Goal: Find specific page/section: Find specific page/section

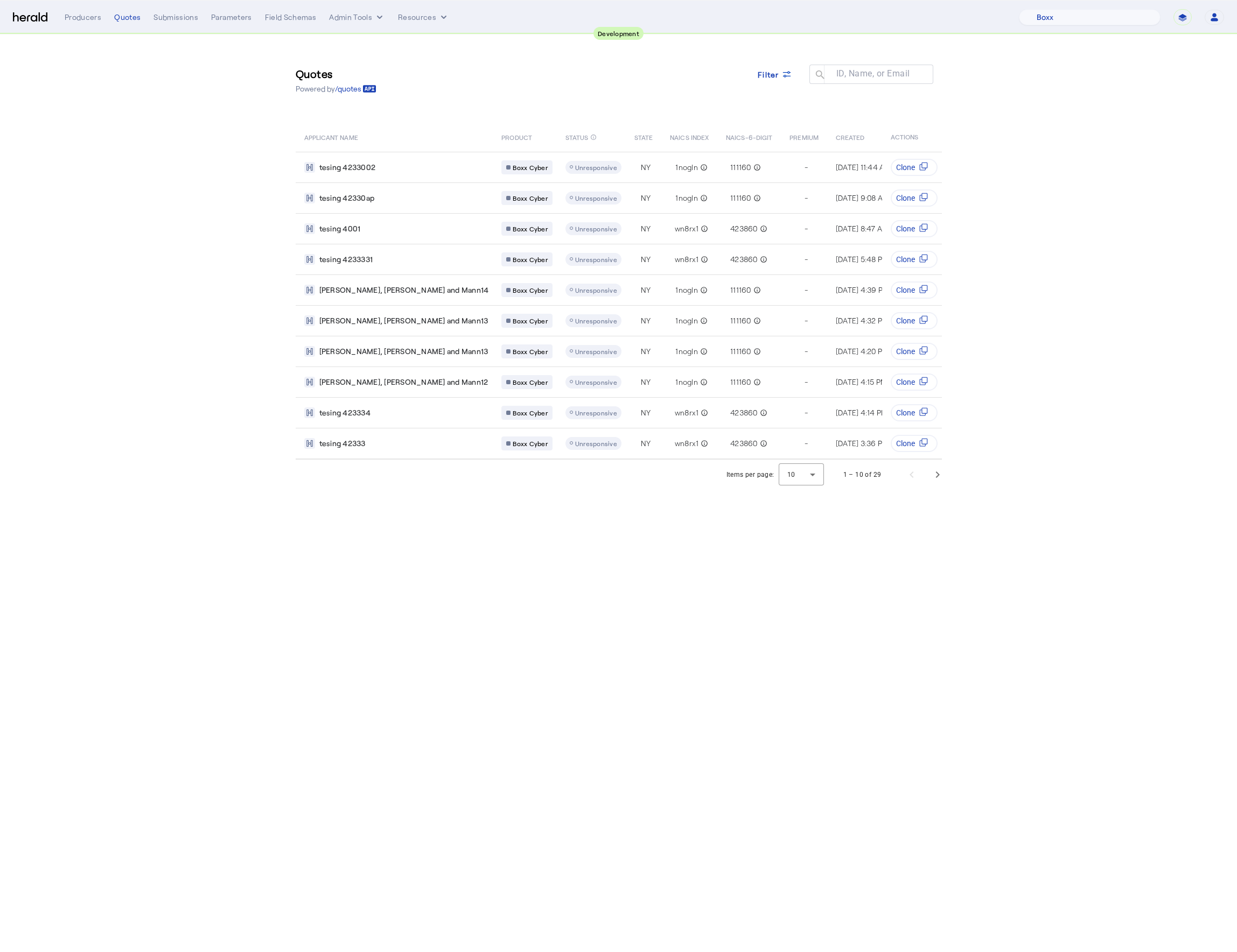
select select "pfm_9nb4_boxx"
click at [122, 19] on div "Quotes" at bounding box center [127, 17] width 26 height 11
click at [1061, 13] on select "1 Fort A Demo Platform A New Platform Test Bam Batch Test Platform Beep Beep Bo…" at bounding box center [1089, 17] width 141 height 16
click at [117, 13] on div "Quotes" at bounding box center [127, 17] width 26 height 11
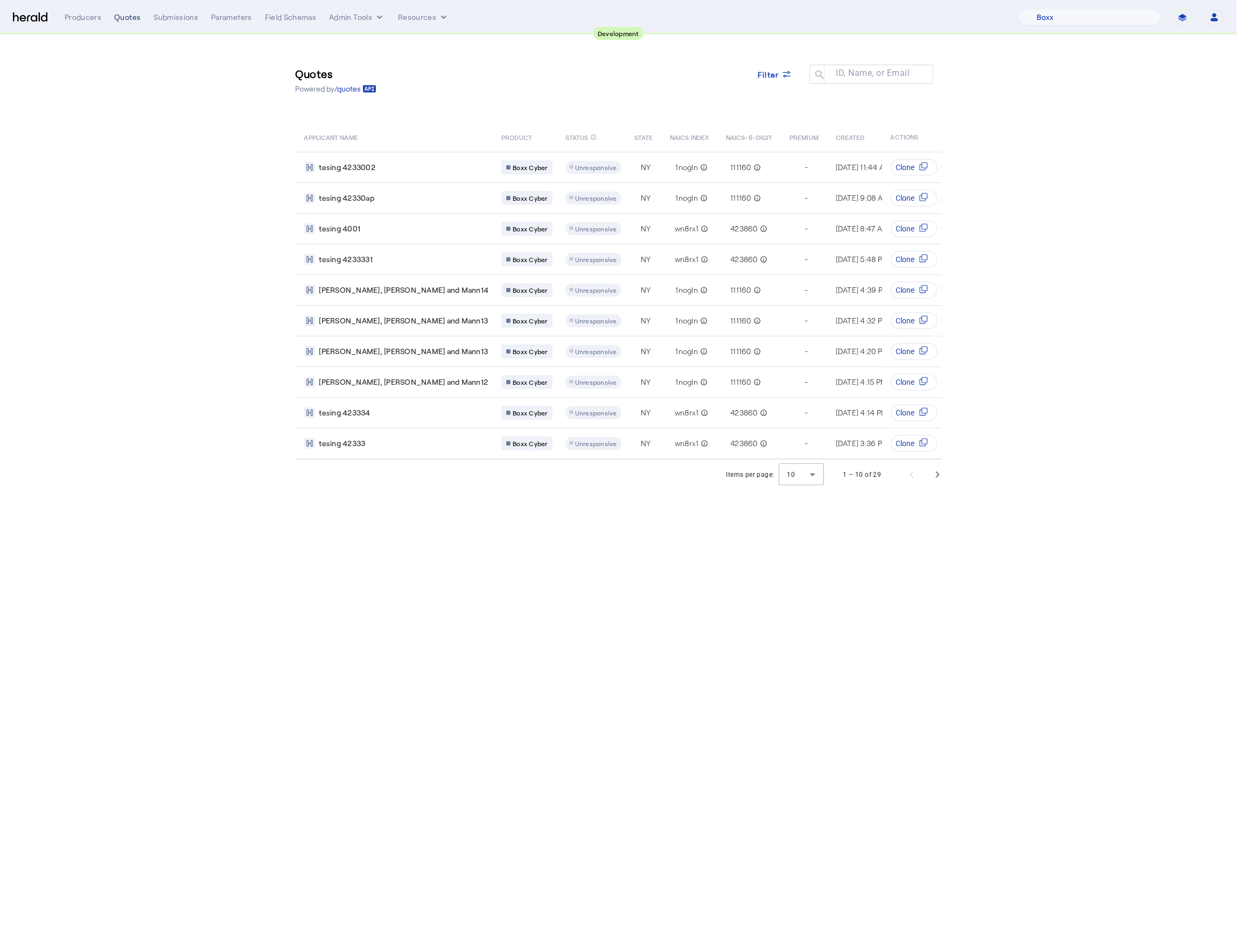
click at [117, 13] on div "Quotes" at bounding box center [127, 17] width 26 height 11
drag, startPoint x: 125, startPoint y: 166, endPoint x: 127, endPoint y: 159, distance: 7.3
click at [127, 165] on section "Quotes Powered by /quotes Filter ID, Name, or Email search APPLICANT NAME PRODU…" at bounding box center [618, 262] width 1237 height 455
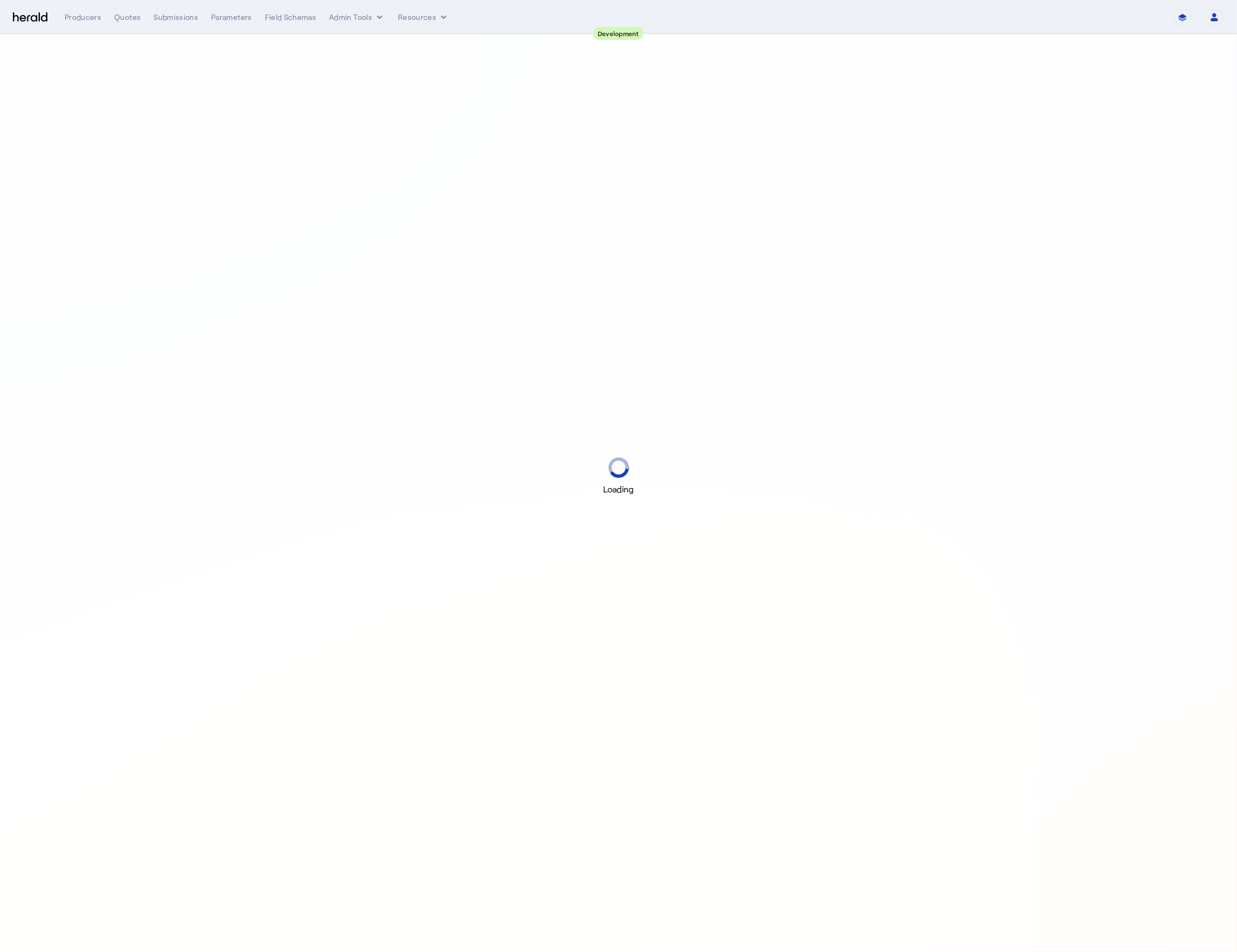
select select "pfm_9nb4_boxx"
select select "pfm_2v8p_herald_api"
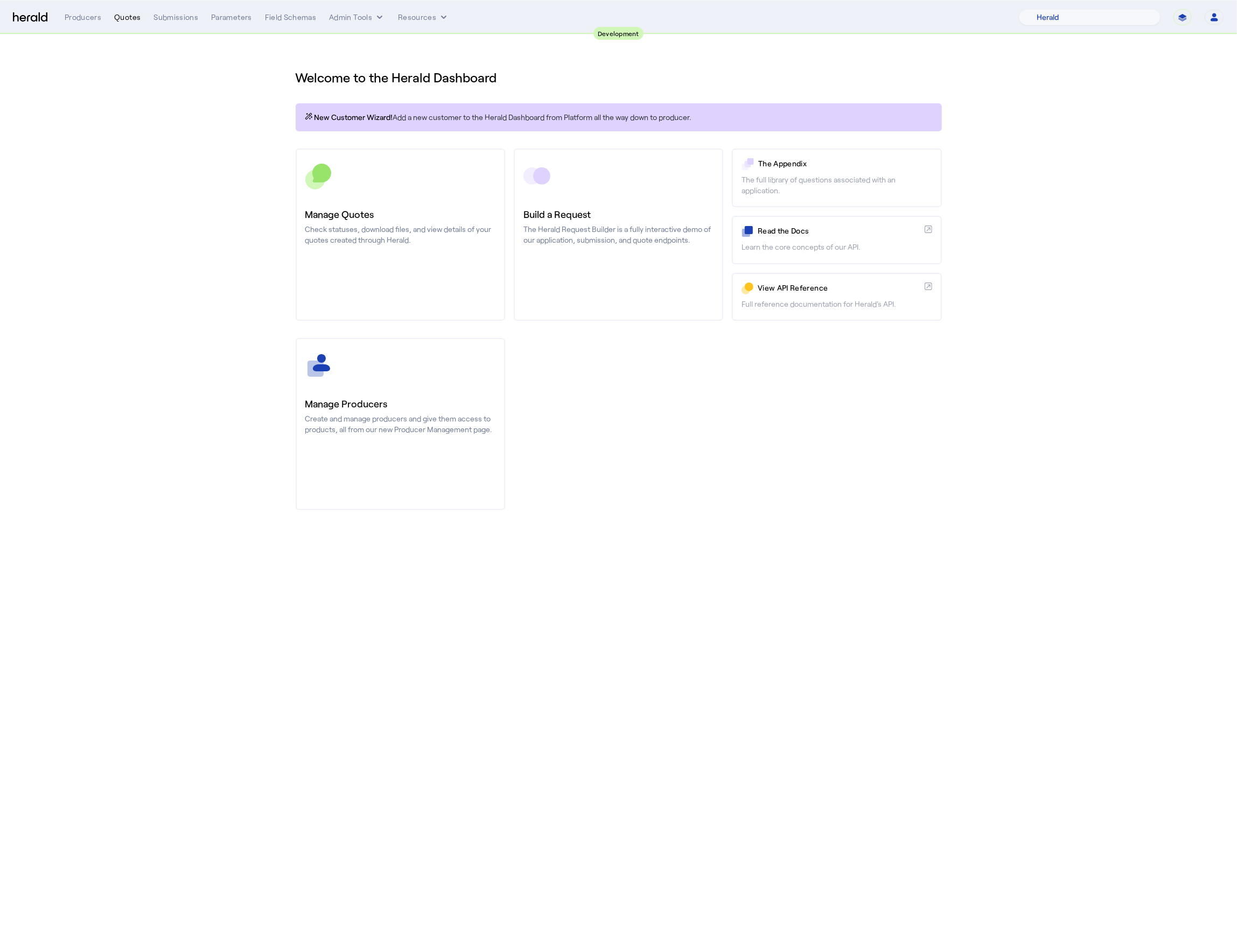
click at [125, 21] on div "Quotes" at bounding box center [127, 17] width 26 height 11
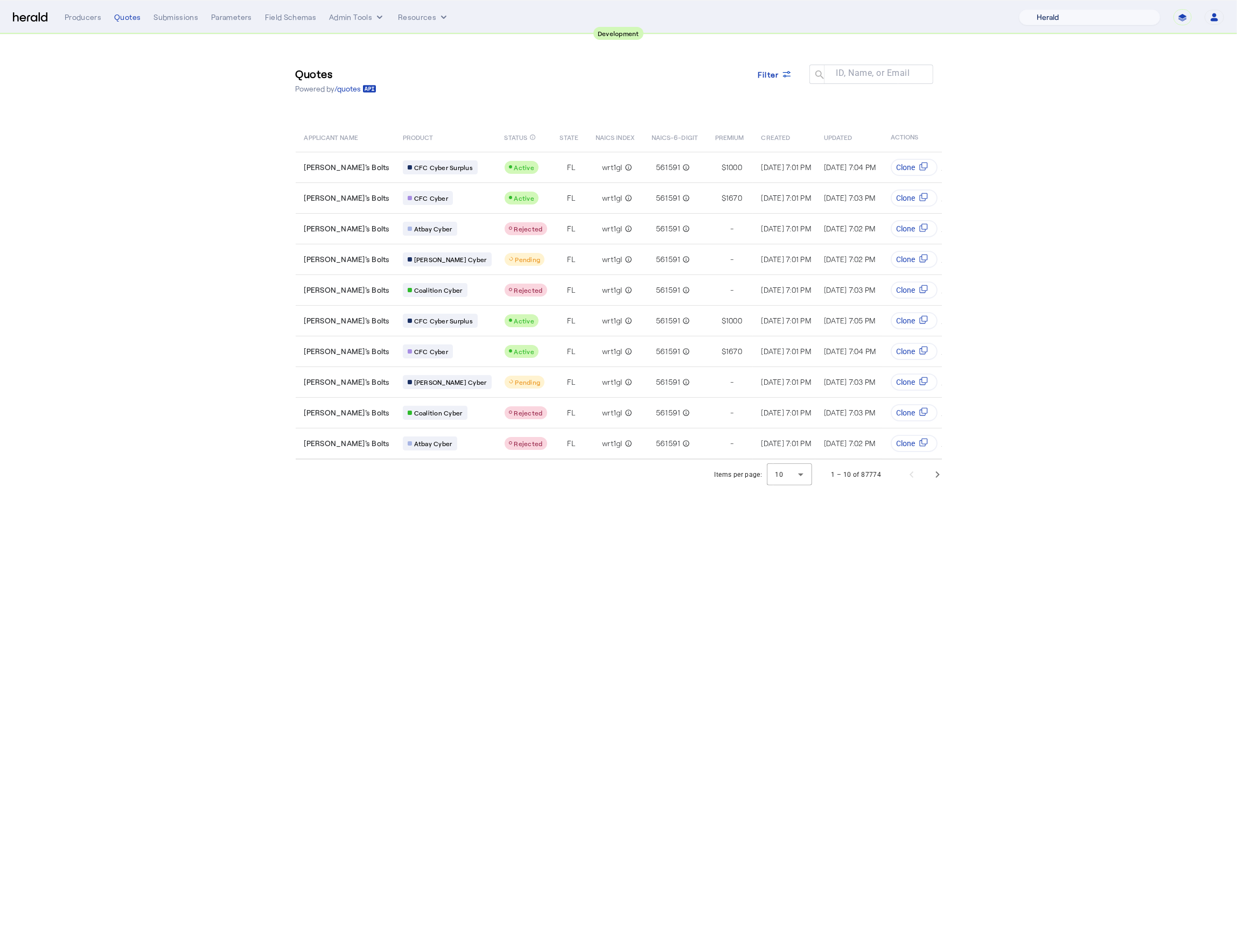
click at [1086, 21] on select "1 Fort A Demo Platform A New Platform Test Bam Batch Test Platform Beep Beep Bo…" at bounding box center [1089, 17] width 141 height 16
click at [798, 66] on span at bounding box center [774, 74] width 52 height 26
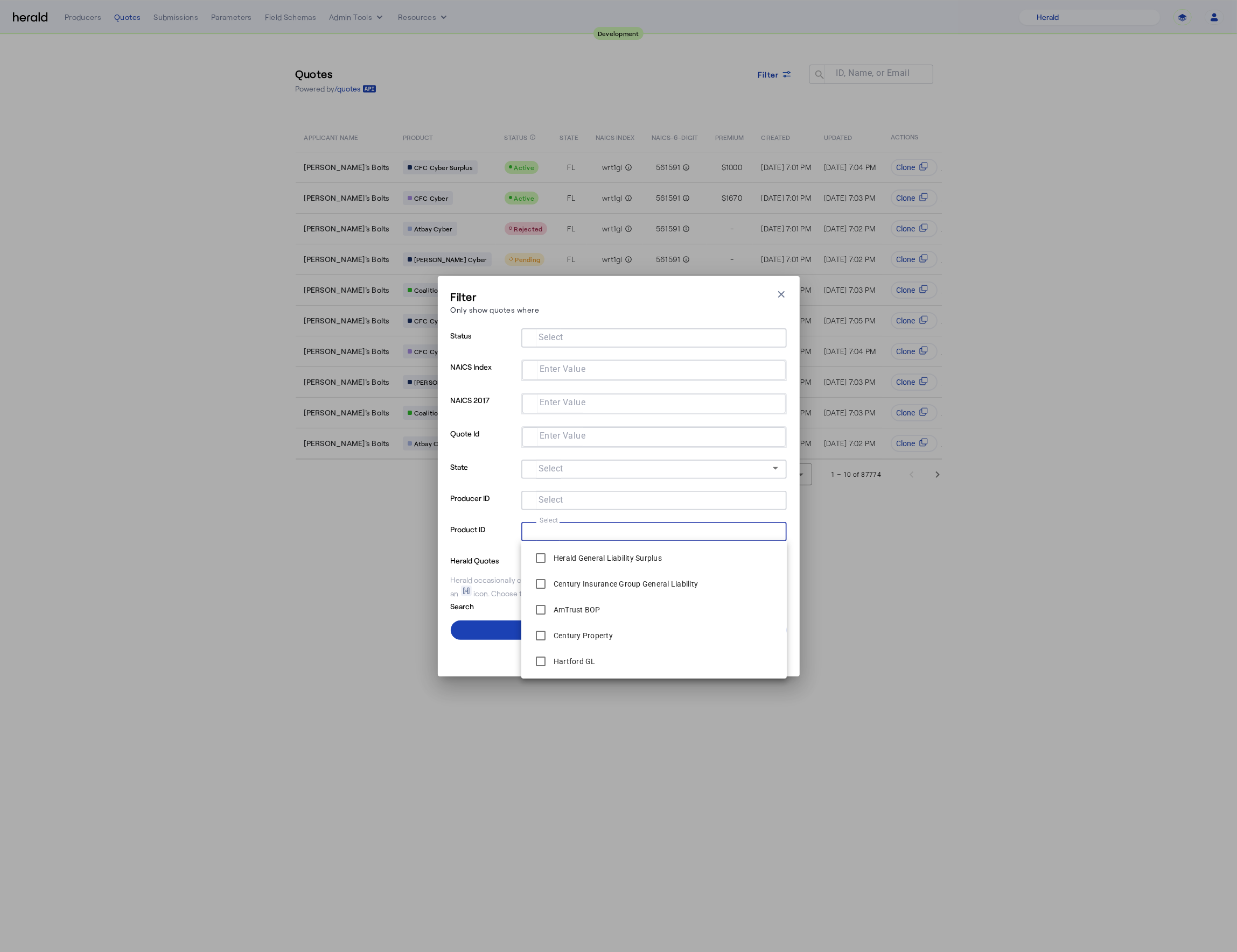
click at [609, 534] on input "Select" at bounding box center [652, 530] width 244 height 13
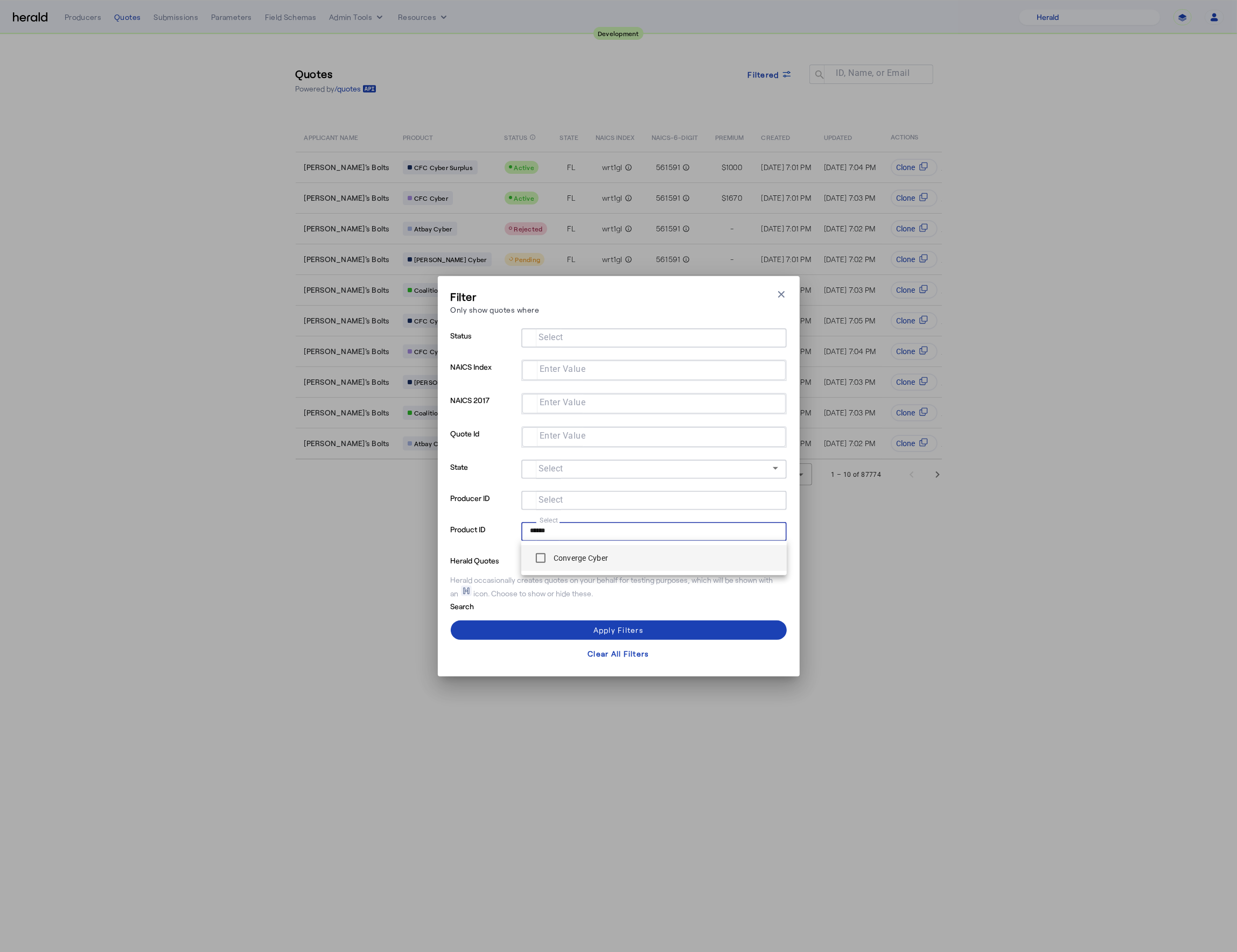
type input "******"
click at [599, 559] on label "Converge Cyber" at bounding box center [579, 558] width 57 height 11
click at [609, 632] on div "Apply Filters" at bounding box center [618, 630] width 50 height 11
